Goal: Information Seeking & Learning: Check status

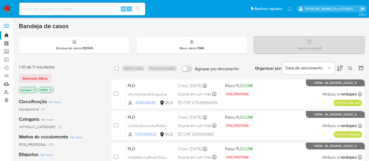
click at [57, 10] on input at bounding box center [82, 9] width 126 height 7
type input "simonelopes0610@gmail.com"
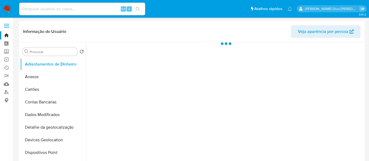
select select "10"
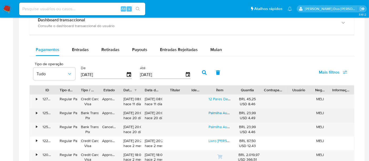
scroll to position [350, 0]
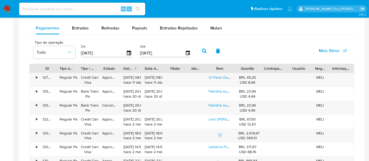
click at [97, 12] on div "Alt s" at bounding box center [82, 9] width 126 height 13
click at [96, 8] on input at bounding box center [82, 9] width 126 height 7
type input "renatolopesfilho1011@gmail.com"
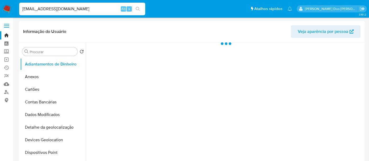
select select "10"
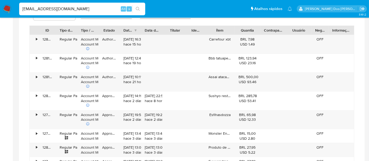
scroll to position [321, 0]
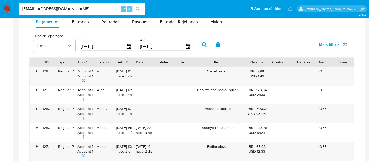
drag, startPoint x: 238, startPoint y: 61, endPoint x: 260, endPoint y: 64, distance: 23.1
click at [261, 64] on div "ID Tipo de operação Tipo / Método Estado Data de criação Data de aprovação Titu…" at bounding box center [192, 62] width 324 height 9
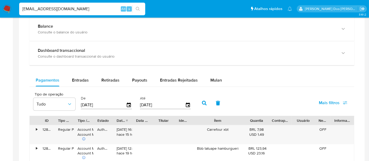
scroll to position [204, 0]
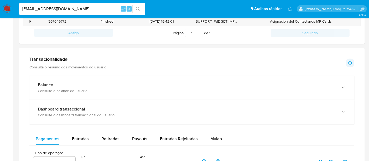
click at [9, 6] on img at bounding box center [7, 8] width 9 height 9
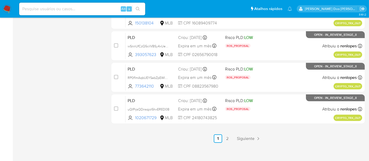
scroll to position [272, 0]
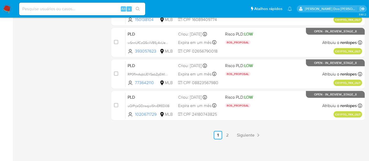
click at [229, 135] on link "2" at bounding box center [227, 135] width 8 height 8
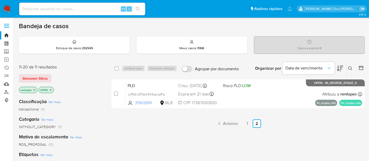
click at [55, 7] on input at bounding box center [82, 9] width 126 height 7
paste input "HjmsCeWtYEiidQFiAvSN5Uki"
type input "HjmsCeWtYEiidQFiAvSN5Uki"
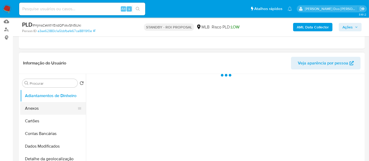
scroll to position [87, 0]
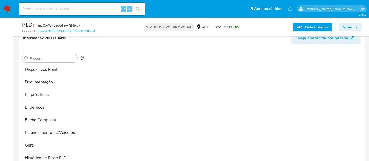
select select "10"
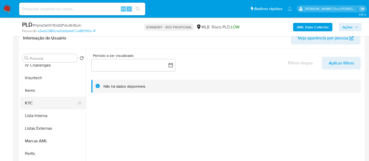
scroll to position [233, 0]
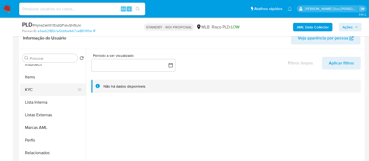
click at [33, 90] on button "KYC" at bounding box center [50, 89] width 61 height 13
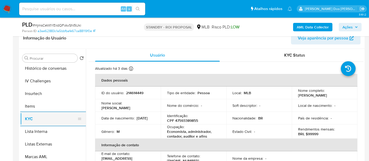
scroll to position [175, 0]
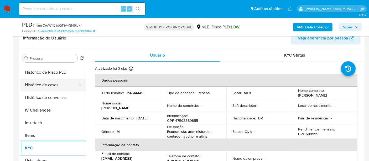
click at [53, 87] on button "Histórico de casos" at bounding box center [50, 85] width 61 height 13
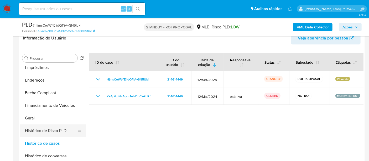
scroll to position [58, 0]
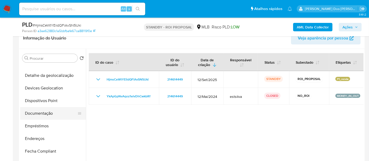
click at [43, 114] on button "Documentação" at bounding box center [50, 113] width 61 height 13
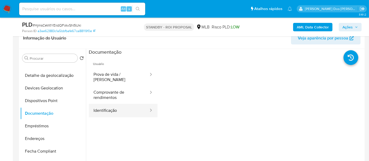
click at [108, 107] on button "Identificação" at bounding box center [119, 110] width 60 height 13
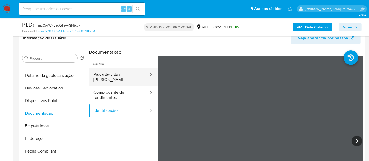
click at [120, 75] on button "Prova de vida / [PERSON_NAME]" at bounding box center [119, 77] width 60 height 18
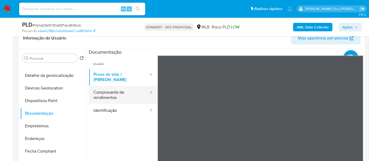
click at [114, 91] on button "Comprovante de rendimentos" at bounding box center [119, 95] width 60 height 18
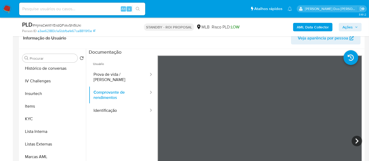
scroll to position [272, 0]
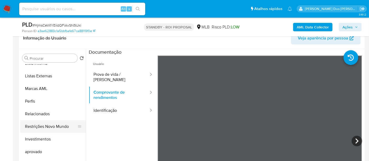
click at [57, 128] on button "Restrições Novo Mundo" at bounding box center [50, 126] width 61 height 13
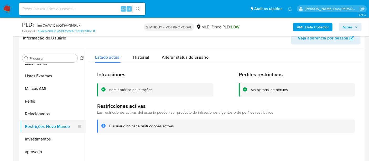
scroll to position [155, 0]
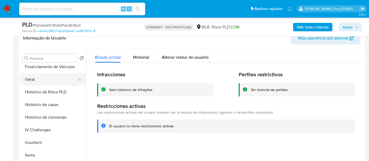
click at [32, 82] on button "Geral" at bounding box center [50, 79] width 61 height 13
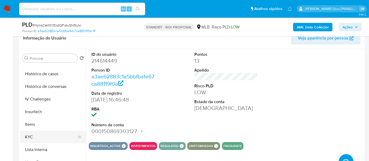
scroll to position [214, 0]
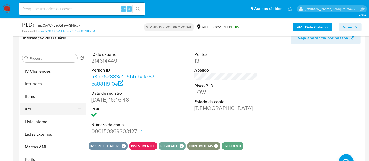
drag, startPoint x: 30, startPoint y: 111, endPoint x: 33, endPoint y: 111, distance: 2.9
click at [30, 111] on button "KYC" at bounding box center [50, 109] width 61 height 13
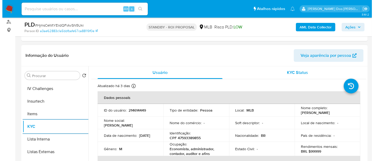
scroll to position [58, 0]
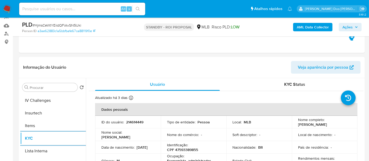
click at [308, 29] on b "AML Data Collector" at bounding box center [313, 27] width 32 height 8
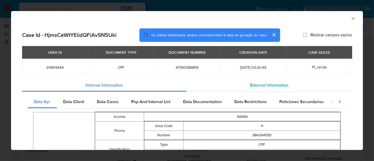
click at [254, 86] on span "External information" at bounding box center [269, 85] width 38 height 6
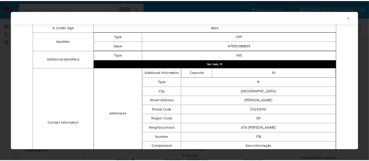
scroll to position [74, 0]
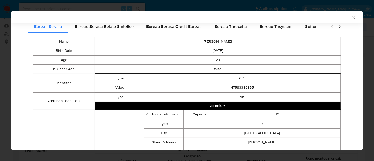
click at [350, 18] on icon "Fechar a janela" at bounding box center [352, 17] width 5 height 5
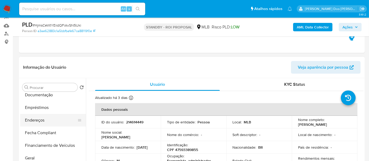
scroll to position [97, 0]
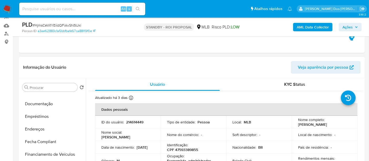
drag, startPoint x: 45, startPoint y: 105, endPoint x: 73, endPoint y: 77, distance: 39.4
click at [45, 105] on button "Documentação" at bounding box center [53, 103] width 66 height 13
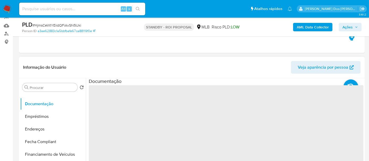
scroll to position [87, 0]
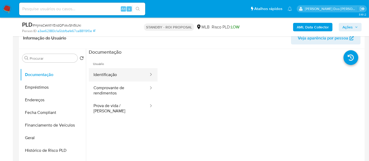
click at [110, 70] on button "Identificação" at bounding box center [119, 74] width 60 height 13
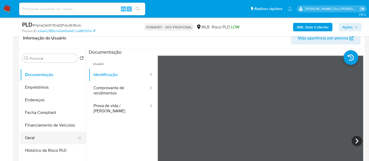
click at [32, 137] on button "Geral" at bounding box center [50, 137] width 61 height 13
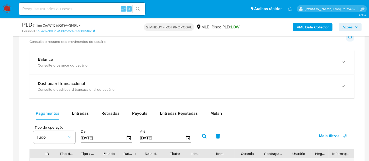
scroll to position [297, 0]
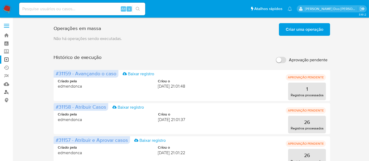
click at [8, 92] on link "Localizador de pessoas" at bounding box center [31, 92] width 63 height 8
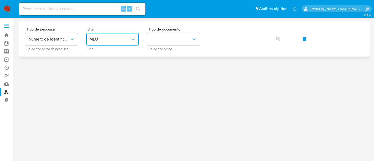
click at [107, 37] on span "MLU" at bounding box center [109, 39] width 41 height 5
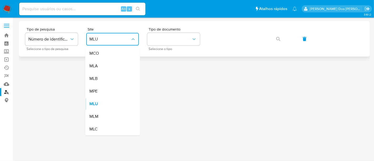
drag, startPoint x: 110, startPoint y: 78, endPoint x: 149, endPoint y: 51, distance: 47.4
click at [110, 78] on div "MLB" at bounding box center [110, 78] width 43 height 13
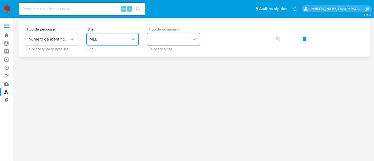
click at [161, 40] on button "identificationType" at bounding box center [173, 39] width 53 height 13
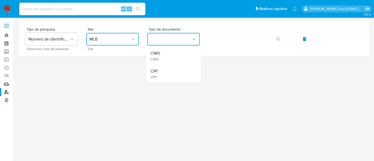
drag, startPoint x: 156, startPoint y: 73, endPoint x: 181, endPoint y: 63, distance: 26.6
click at [156, 72] on span "CPF" at bounding box center [154, 71] width 8 height 5
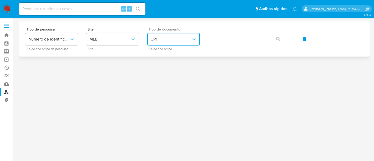
click at [182, 39] on span "CPF" at bounding box center [170, 39] width 41 height 5
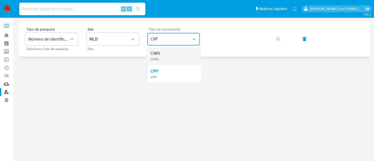
click at [168, 54] on div "CNPJ CNPJ" at bounding box center [171, 56] width 43 height 18
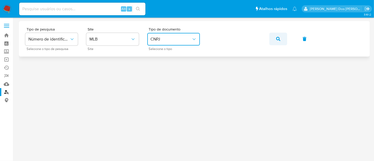
click at [277, 38] on icon "button" at bounding box center [278, 39] width 4 height 4
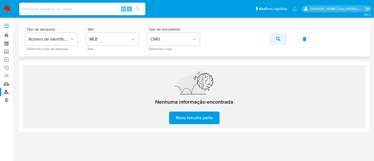
click at [276, 38] on icon "button" at bounding box center [278, 39] width 4 height 4
click at [277, 37] on icon "button" at bounding box center [278, 39] width 4 height 4
click at [276, 38] on icon "button" at bounding box center [278, 39] width 4 height 4
click at [281, 39] on button "button" at bounding box center [278, 39] width 18 height 13
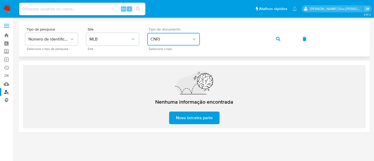
click at [161, 41] on span "CNPJ" at bounding box center [170, 39] width 41 height 5
click at [157, 69] on span "CPF" at bounding box center [154, 71] width 8 height 5
click at [281, 39] on button "button" at bounding box center [278, 39] width 18 height 13
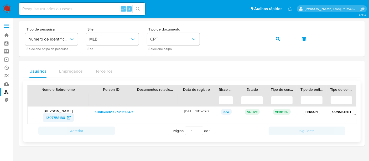
click at [59, 118] on span "1397758186" at bounding box center [55, 117] width 19 height 8
click at [62, 9] on input at bounding box center [82, 9] width 126 height 7
paste input "531278682"
type input "53127868"
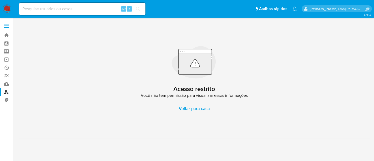
click at [76, 10] on input at bounding box center [82, 9] width 126 height 7
paste input "531278682"
type input "531278682"
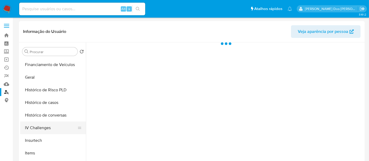
scroll to position [175, 0]
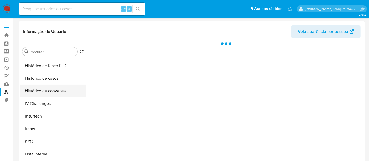
select select "10"
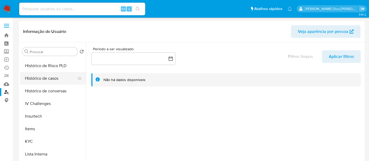
click at [50, 80] on button "Histórico de casos" at bounding box center [50, 78] width 61 height 13
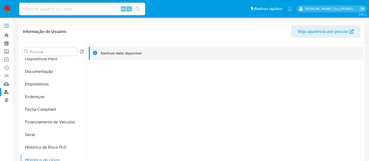
scroll to position [58, 0]
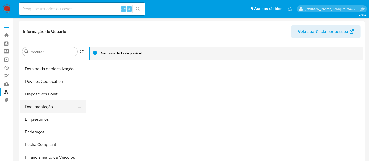
click at [47, 109] on button "Documentação" at bounding box center [50, 106] width 61 height 13
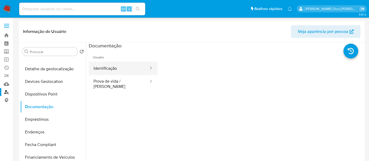
click at [111, 72] on button "Identificação" at bounding box center [119, 67] width 60 height 13
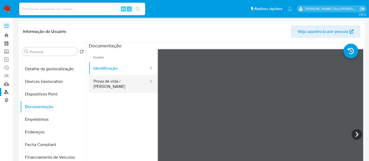
click at [119, 84] on button "Prova de vida / [PERSON_NAME]" at bounding box center [119, 84] width 60 height 18
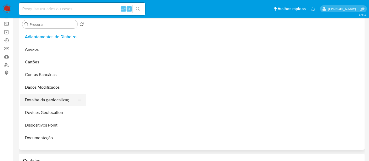
scroll to position [58, 0]
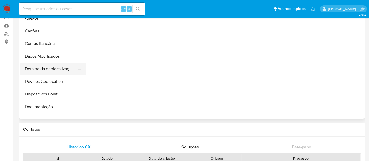
select select "10"
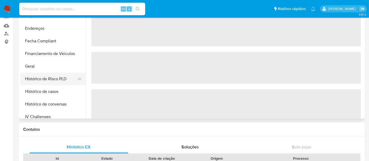
scroll to position [117, 0]
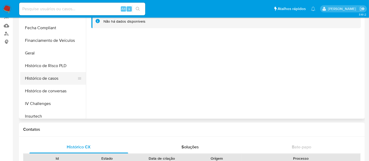
click at [46, 80] on button "Histórico de casos" at bounding box center [50, 78] width 61 height 13
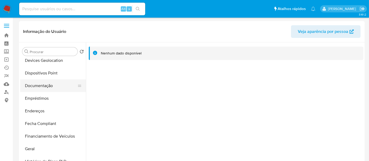
scroll to position [58, 0]
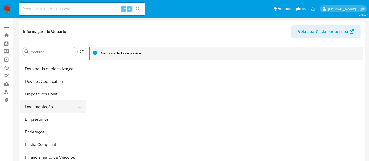
click at [48, 104] on button "Documentação" at bounding box center [50, 106] width 61 height 13
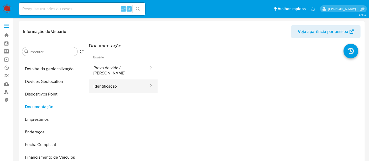
click at [100, 81] on button "Identificação" at bounding box center [119, 85] width 60 height 13
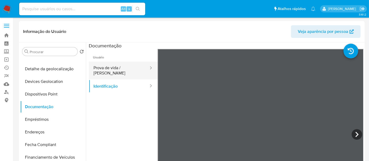
click at [128, 66] on button "Prova de vida / [PERSON_NAME]" at bounding box center [119, 70] width 60 height 18
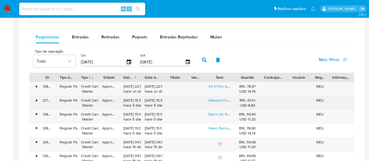
scroll to position [350, 0]
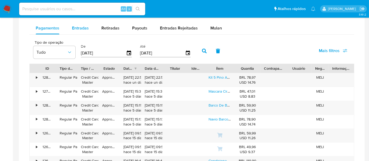
click at [72, 28] on span "Entradas" at bounding box center [80, 28] width 17 height 6
select select "10"
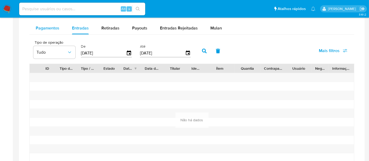
click at [48, 25] on span "Pagamentos" at bounding box center [48, 28] width 24 height 6
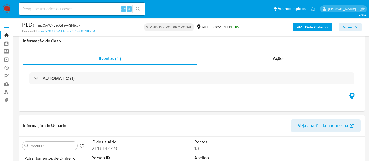
select select "10"
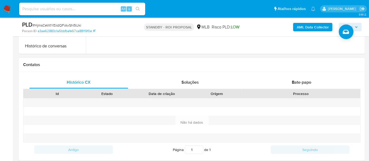
scroll to position [239, 0]
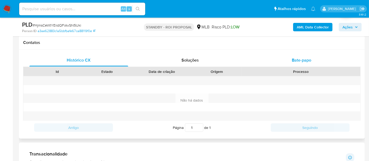
click at [309, 60] on span "Bate-papo" at bounding box center [301, 60] width 19 height 6
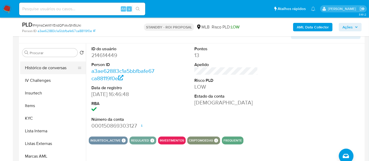
scroll to position [175, 0]
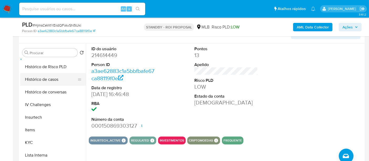
click at [45, 81] on button "Histórico de casos" at bounding box center [50, 79] width 61 height 13
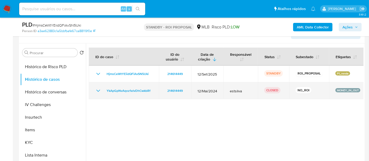
click at [100, 89] on icon "Mostrar/Ocultar" at bounding box center [98, 90] width 6 height 6
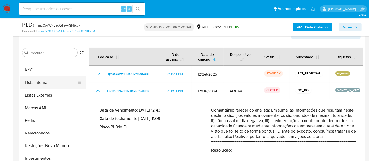
scroll to position [214, 0]
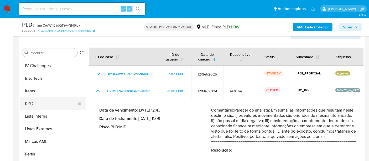
click at [32, 103] on button "KYC" at bounding box center [50, 103] width 61 height 13
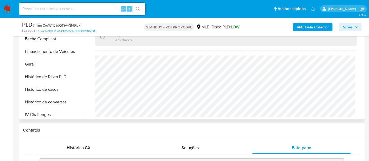
scroll to position [97, 0]
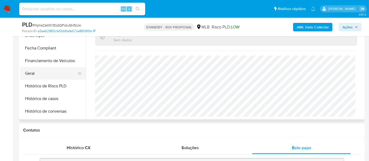
click at [32, 74] on button "Geral" at bounding box center [50, 73] width 61 height 13
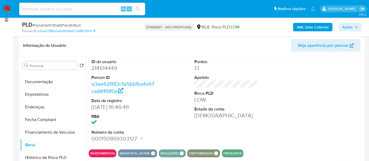
scroll to position [93, 0]
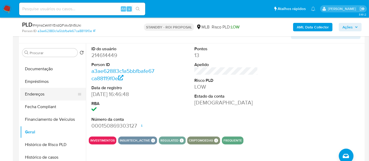
click at [37, 93] on button "Endereços" at bounding box center [50, 94] width 61 height 13
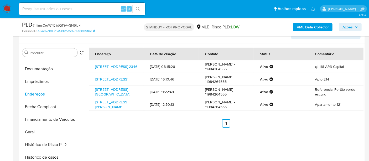
click at [69, 11] on input at bounding box center [82, 9] width 126 height 7
paste input "QHxVDw5qM29lbVrt3TWhhxAw"
type input "QHxVDw5qM29lbVrt3TWhhxAw"
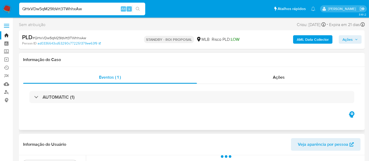
select select "10"
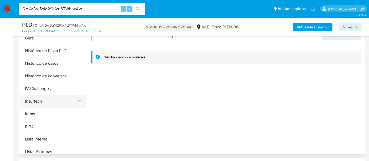
scroll to position [175, 0]
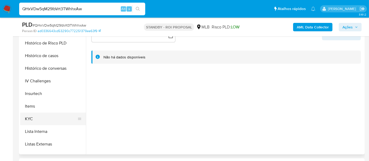
click at [26, 117] on button "KYC" at bounding box center [50, 118] width 61 height 13
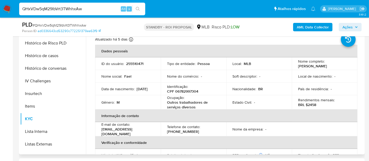
click at [95, 10] on input "QHxVDw5qM29lbVrt3TWhhxAw" at bounding box center [82, 9] width 126 height 7
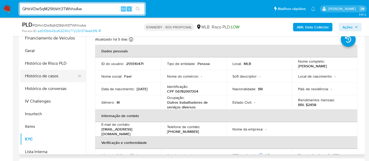
scroll to position [146, 0]
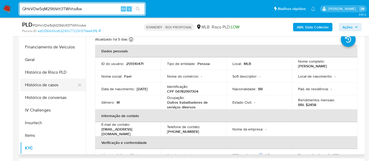
click at [43, 88] on button "Histórico de casos" at bounding box center [50, 85] width 61 height 13
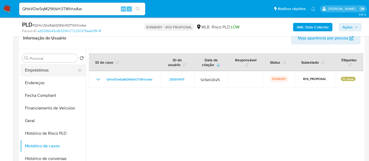
scroll to position [58, 0]
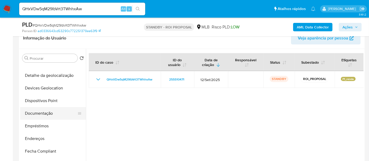
click at [46, 112] on button "Documentação" at bounding box center [50, 113] width 61 height 13
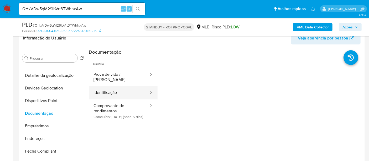
click at [113, 87] on button "Identificação" at bounding box center [119, 92] width 60 height 13
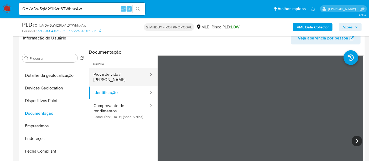
click at [121, 70] on button "Prova de vida / [PERSON_NAME]" at bounding box center [119, 77] width 60 height 18
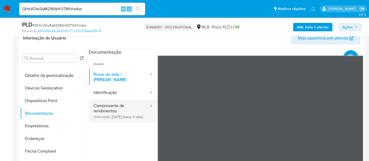
click at [117, 106] on button "Comprovante de rendimentos Concluído: [DATE] (hace 5 días)" at bounding box center [119, 110] width 60 height 23
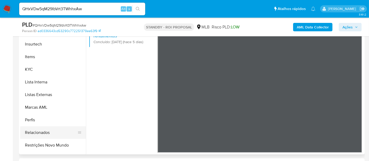
scroll to position [233, 0]
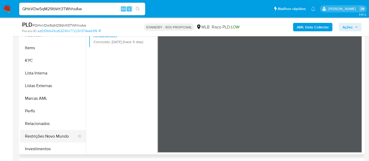
click at [56, 135] on button "Restrições Novo Mundo" at bounding box center [50, 136] width 61 height 13
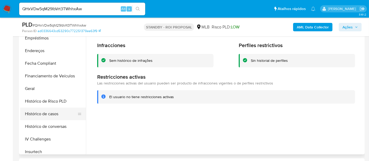
scroll to position [117, 0]
click at [29, 87] on button "Geral" at bounding box center [50, 88] width 61 height 13
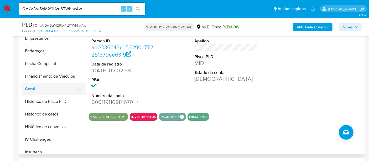
scroll to position [58, 0]
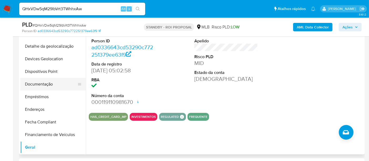
click at [47, 87] on button "Documentação" at bounding box center [50, 84] width 61 height 13
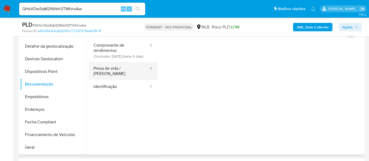
click at [106, 74] on button "Prova de vida / [PERSON_NAME]" at bounding box center [119, 71] width 60 height 18
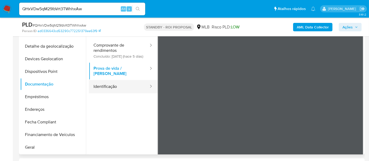
drag, startPoint x: 112, startPoint y: 90, endPoint x: 108, endPoint y: 90, distance: 4.8
click at [112, 90] on button "Identificação" at bounding box center [119, 86] width 60 height 13
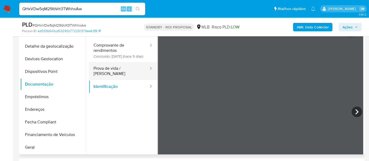
click at [101, 75] on button "Prova de vida / [PERSON_NAME]" at bounding box center [119, 71] width 60 height 18
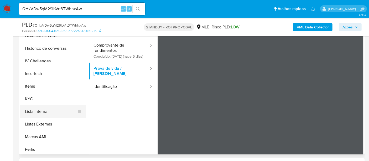
scroll to position [204, 0]
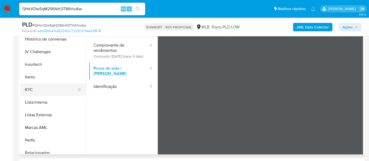
click at [31, 88] on button "KYC" at bounding box center [50, 89] width 61 height 13
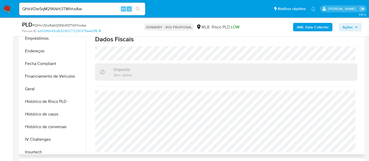
scroll to position [87, 0]
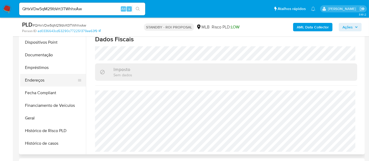
click at [32, 78] on button "Endereços" at bounding box center [50, 80] width 61 height 13
